Goal: Navigation & Orientation: Go to known website

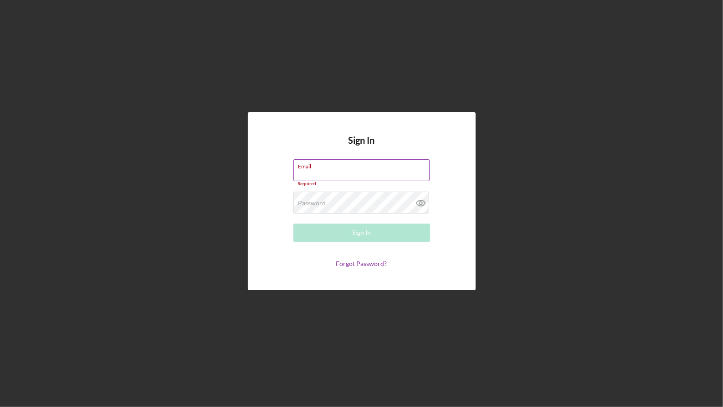
click at [332, 169] on label "Email" at bounding box center [364, 165] width 131 height 10
click at [332, 169] on input "Email" at bounding box center [362, 170] width 136 height 22
click at [306, 175] on input "Email" at bounding box center [362, 170] width 136 height 22
type input "[PERSON_NAME][EMAIL_ADDRESS][DOMAIN_NAME]"
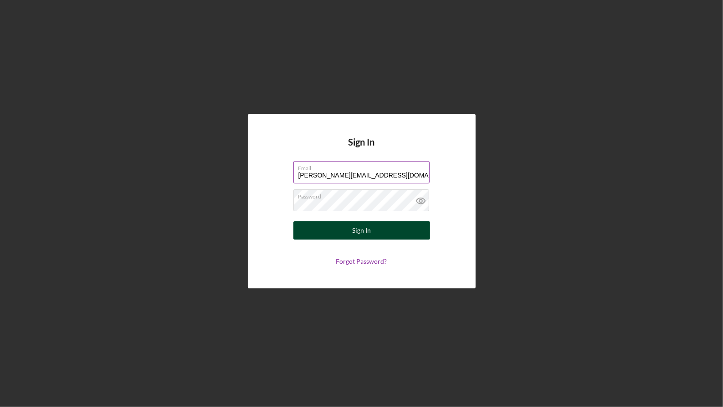
click at [361, 229] on div "Sign In" at bounding box center [361, 230] width 19 height 18
